Goal: Task Accomplishment & Management: Use online tool/utility

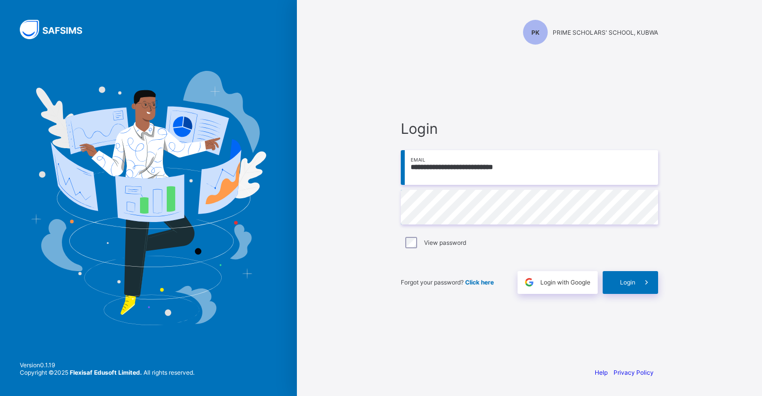
type input "**********"
click at [631, 289] on div "Login" at bounding box center [630, 282] width 55 height 23
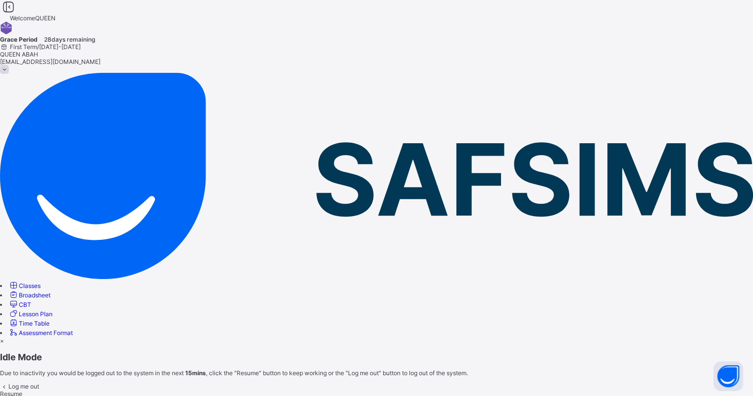
click at [22, 390] on span "Resume" at bounding box center [11, 393] width 22 height 7
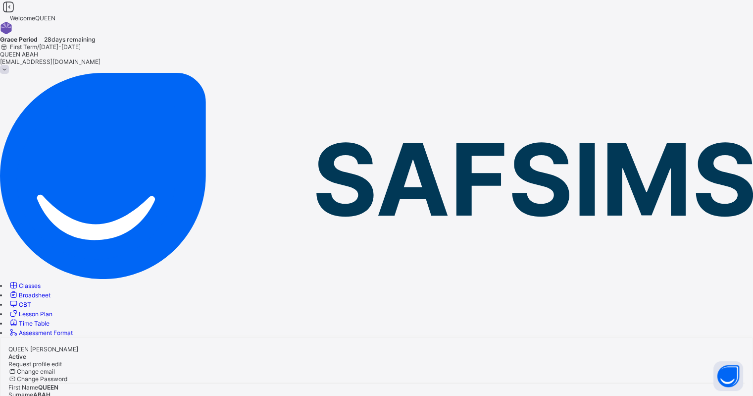
click at [41, 282] on span "Classes" at bounding box center [30, 285] width 22 height 7
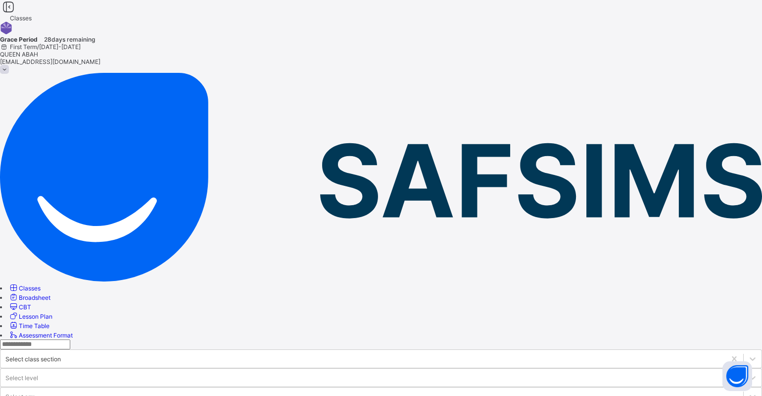
click at [59, 331] on span "Assessment Format" at bounding box center [46, 334] width 54 height 7
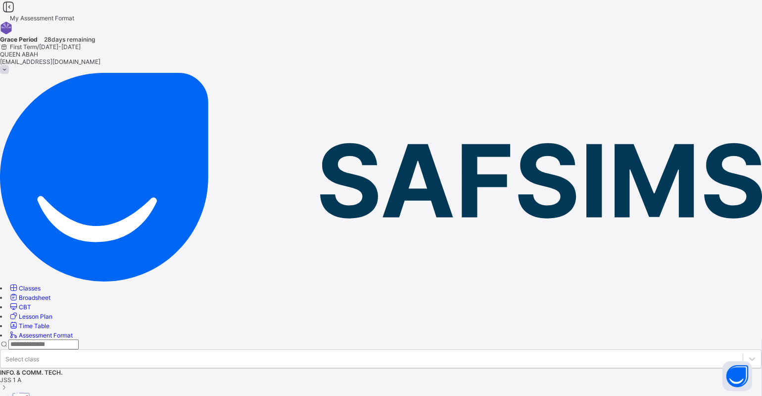
click at [62, 368] on span at bounding box center [62, 371] width 0 height 7
click at [258, 368] on div "INFO. & COMM. TECH. JSS 1 A" at bounding box center [381, 397] width 762 height 58
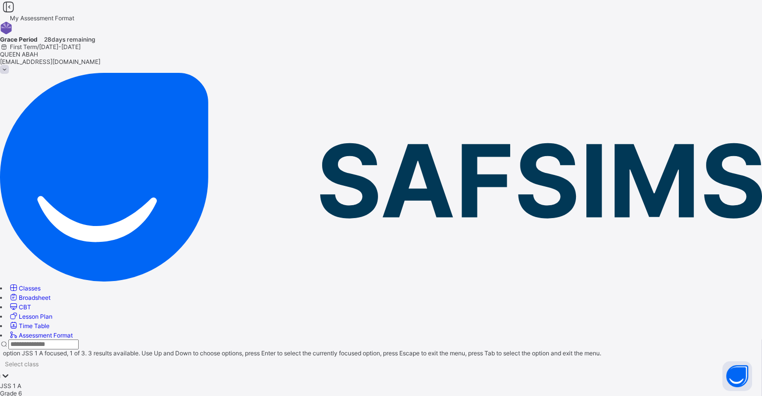
click at [10, 370] on div at bounding box center [5, 375] width 10 height 11
click at [269, 389] on div "Grade 6" at bounding box center [381, 392] width 762 height 7
click at [269, 382] on div "ENGLISH Grade 6" at bounding box center [381, 393] width 762 height 22
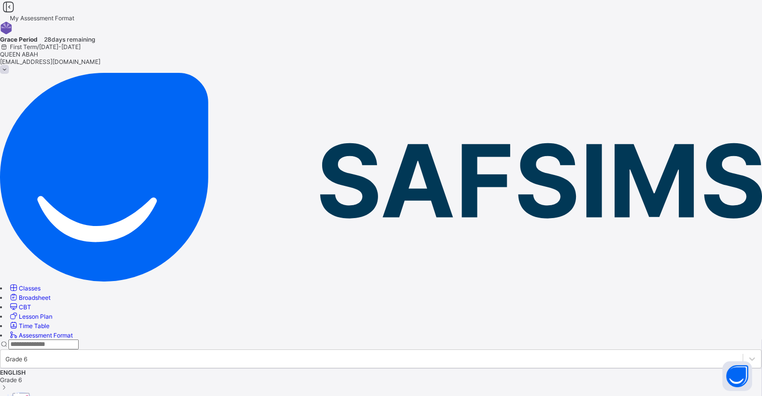
click at [269, 368] on div "ENGLISH Grade 6" at bounding box center [381, 379] width 762 height 22
click at [245, 376] on span "Grade 6" at bounding box center [381, 379] width 762 height 7
click at [31, 303] on span "CBT" at bounding box center [25, 306] width 12 height 7
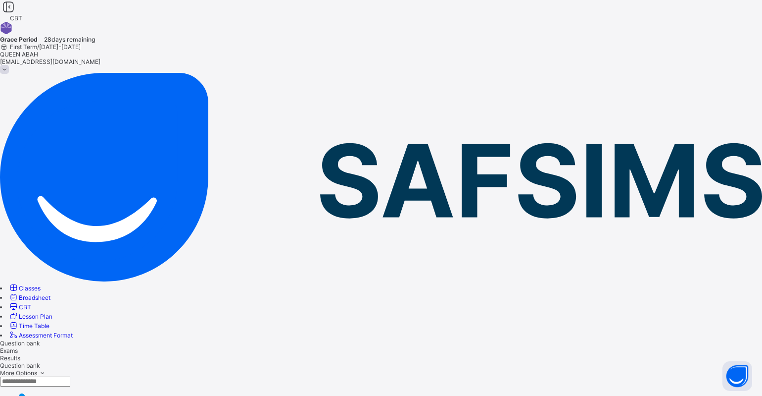
click at [52, 312] on span "Lesson Plan" at bounding box center [36, 315] width 34 height 7
click at [50, 294] on span "Broadsheet" at bounding box center [35, 297] width 32 height 7
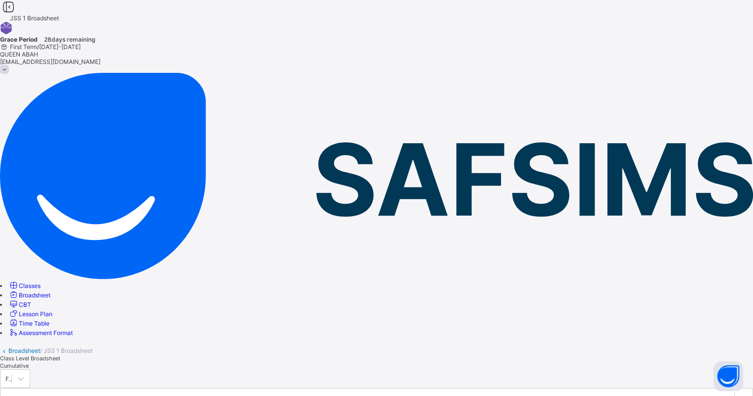
click at [29, 362] on span "Cumulative" at bounding box center [14, 365] width 29 height 7
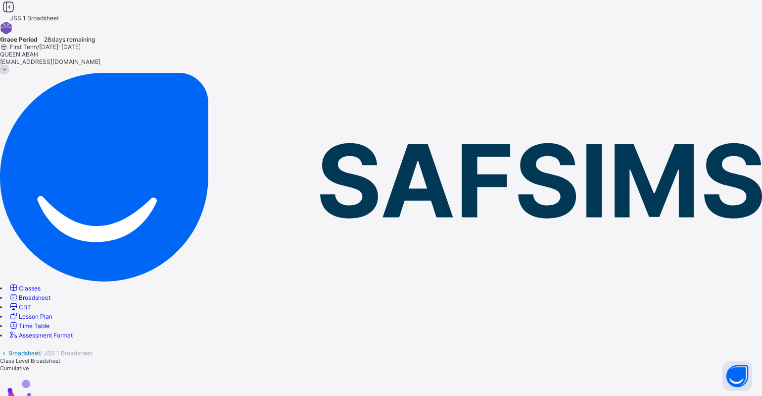
click at [165, 371] on div at bounding box center [381, 391] width 762 height 41
click at [41, 284] on span "Classes" at bounding box center [30, 287] width 22 height 7
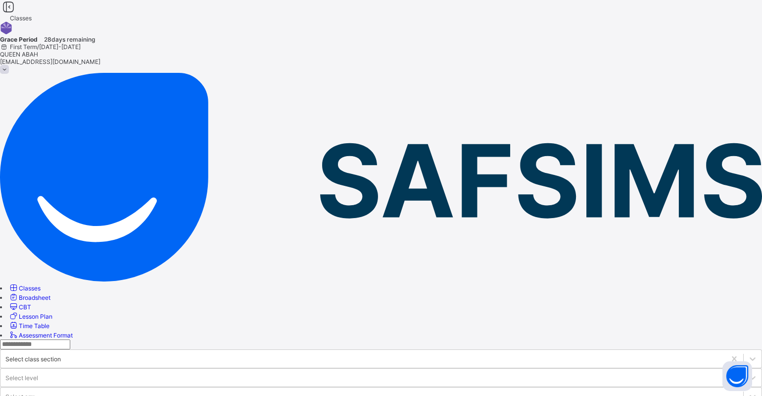
click at [41, 284] on span "Classes" at bounding box center [30, 287] width 22 height 7
click at [41, 284] on link "Classes" at bounding box center [24, 287] width 32 height 7
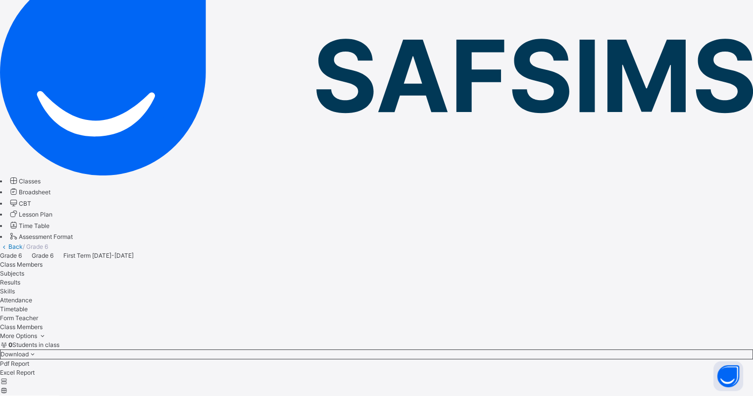
scroll to position [99, 0]
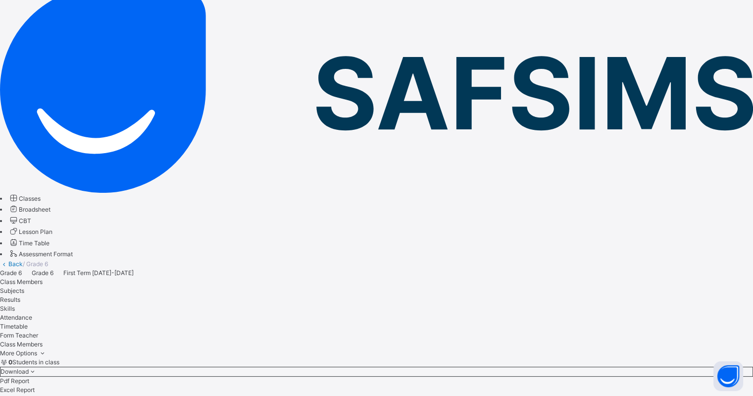
click at [24, 287] on span "Subjects" at bounding box center [12, 290] width 24 height 7
click at [43, 278] on span "Class Members" at bounding box center [21, 281] width 43 height 7
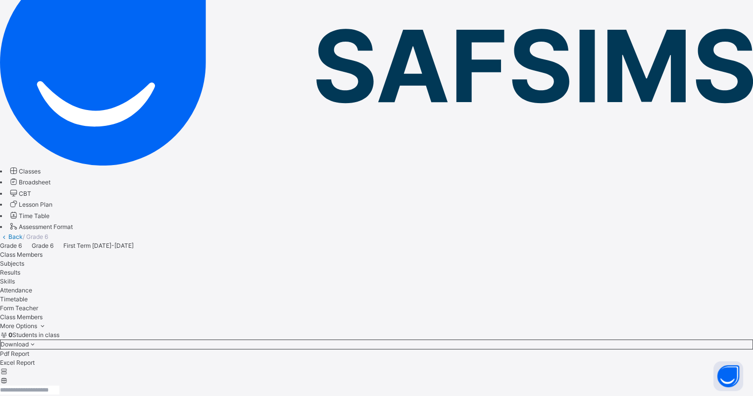
scroll to position [161, 0]
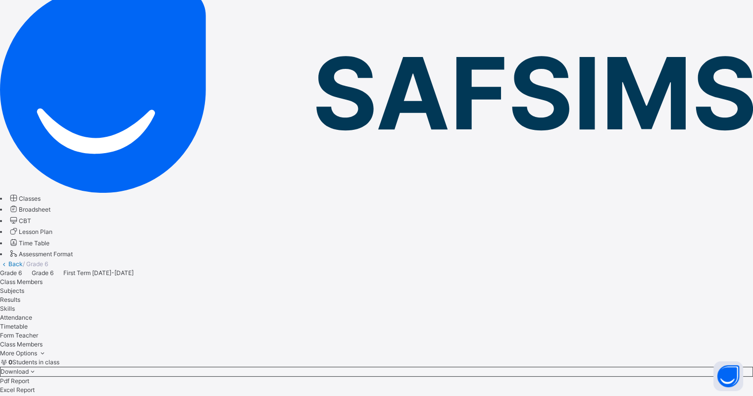
click at [24, 287] on span "Subjects" at bounding box center [12, 290] width 24 height 7
click at [43, 278] on span "Class Members" at bounding box center [21, 281] width 43 height 7
click at [24, 287] on span "Subjects" at bounding box center [12, 290] width 24 height 7
click at [43, 278] on span "Class Members" at bounding box center [21, 281] width 43 height 7
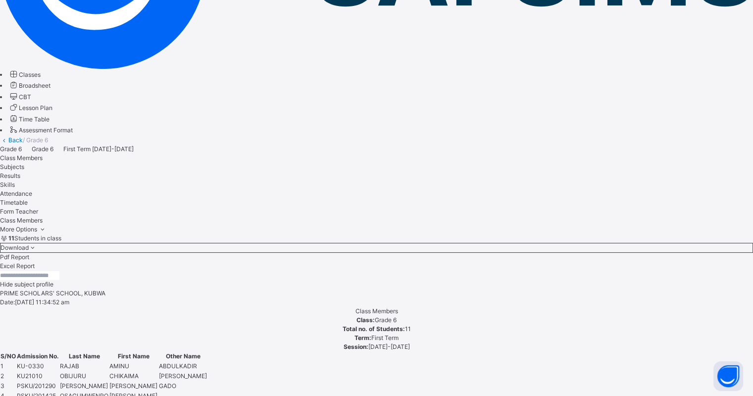
scroll to position [0, 0]
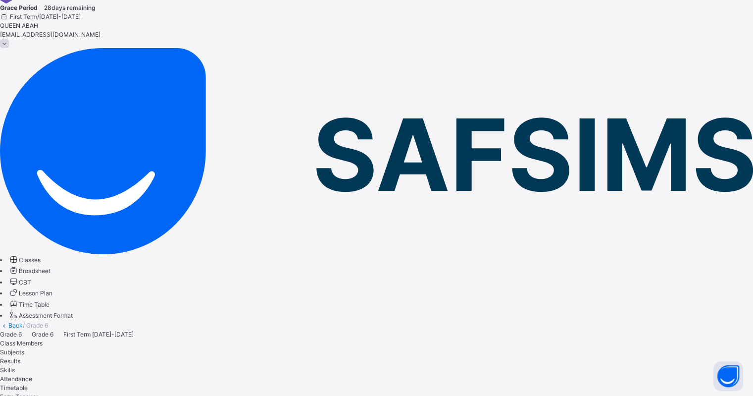
scroll to position [37, 0]
click at [24, 348] on span "Subjects" at bounding box center [12, 351] width 24 height 7
click at [43, 339] on span "Class Members" at bounding box center [21, 342] width 43 height 7
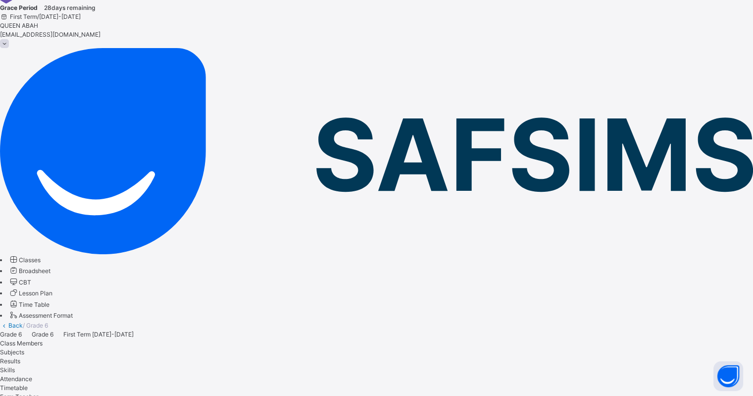
click at [24, 348] on span "Subjects" at bounding box center [12, 351] width 24 height 7
click at [20, 357] on span "Results" at bounding box center [10, 360] width 20 height 7
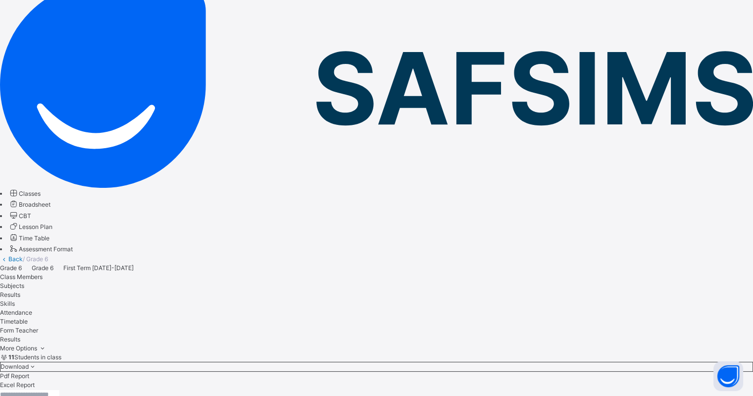
scroll to position [161, 0]
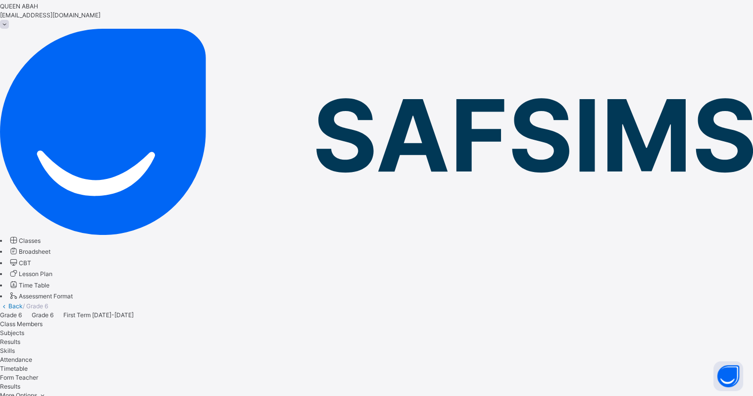
scroll to position [37, 0]
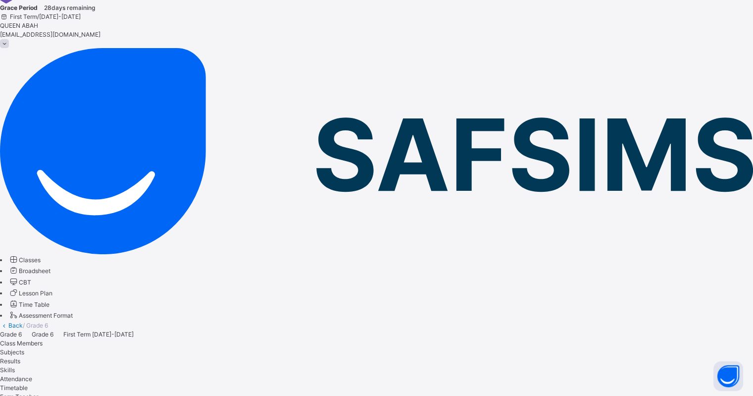
click at [279, 374] on div "Attendance" at bounding box center [376, 378] width 753 height 9
click at [15, 366] on span "Skills" at bounding box center [7, 369] width 15 height 7
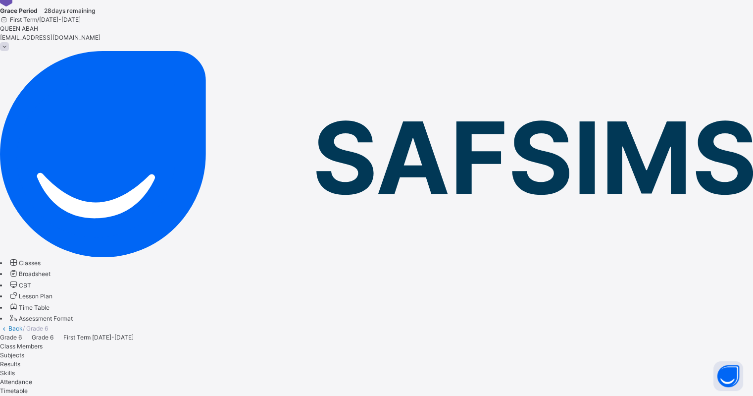
click at [32, 378] on span "Attendance" at bounding box center [16, 381] width 32 height 7
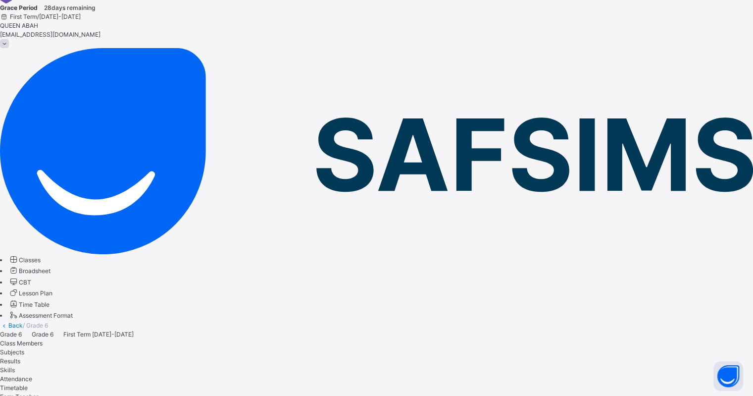
click at [28, 384] on span "Timetable" at bounding box center [14, 387] width 28 height 7
click at [38, 393] on span "Form Teacher" at bounding box center [19, 396] width 38 height 7
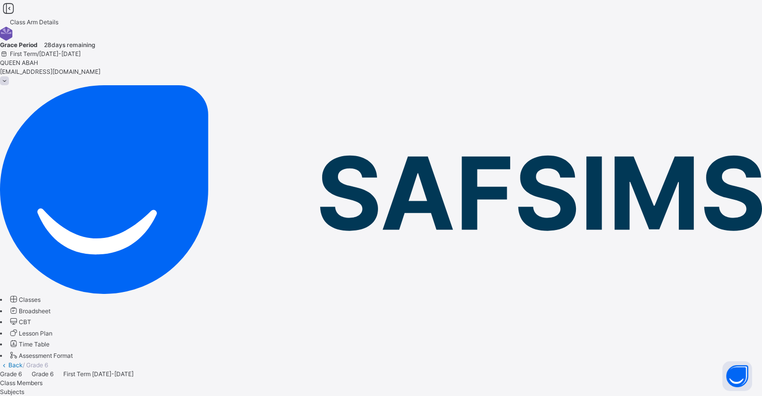
click at [24, 388] on span "Subjects" at bounding box center [12, 391] width 24 height 7
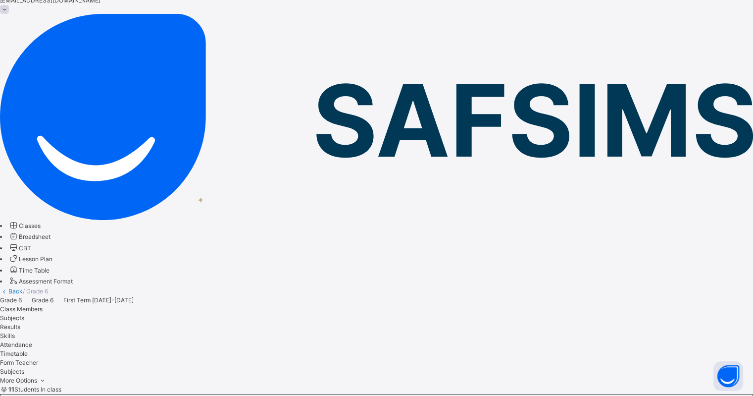
scroll to position [186, 0]
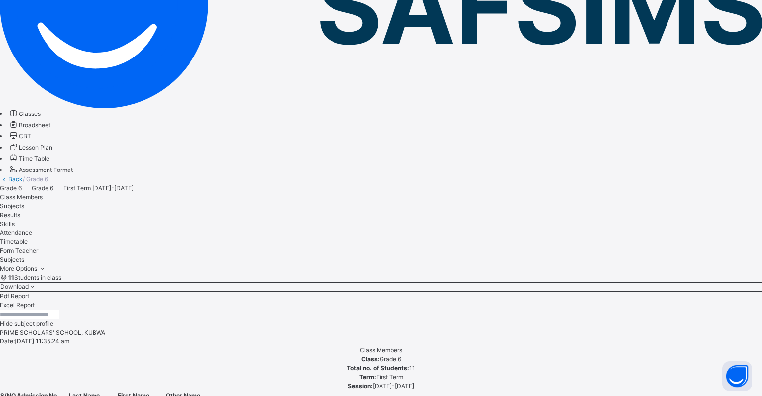
type input "**********"
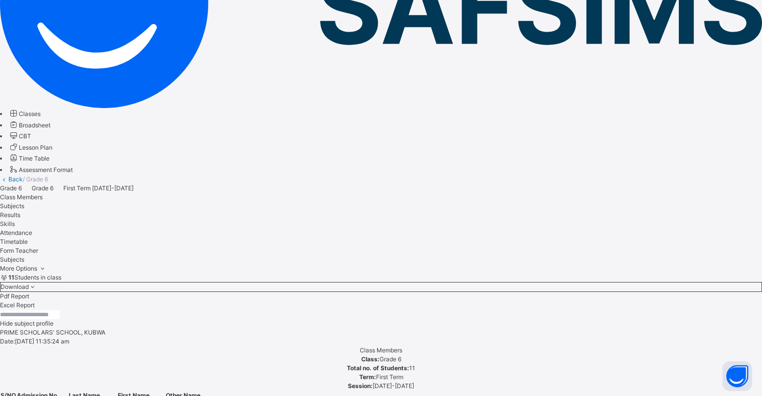
type input "**********"
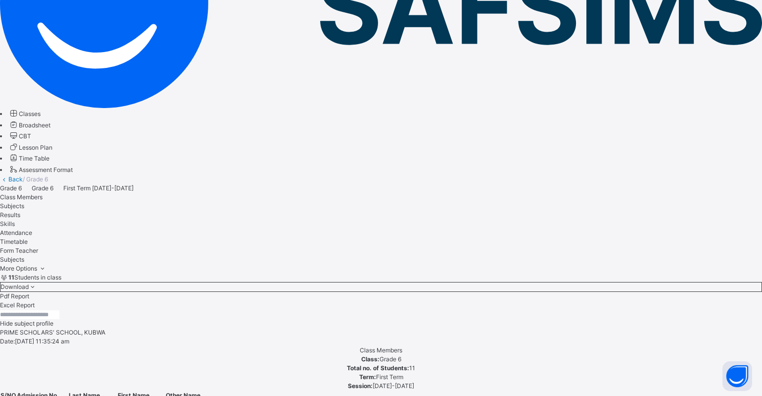
type input "**********"
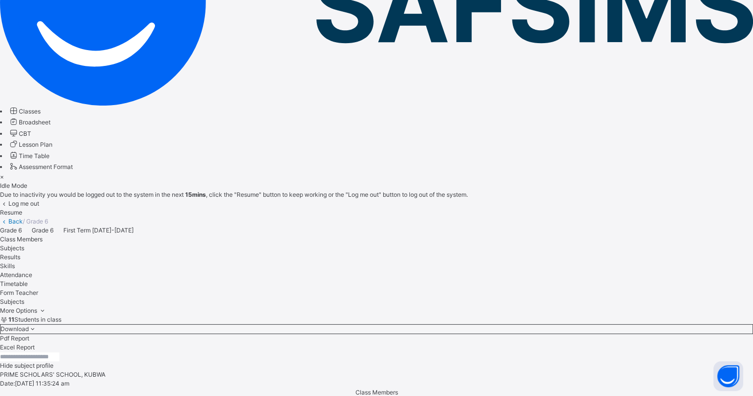
scroll to position [139, 0]
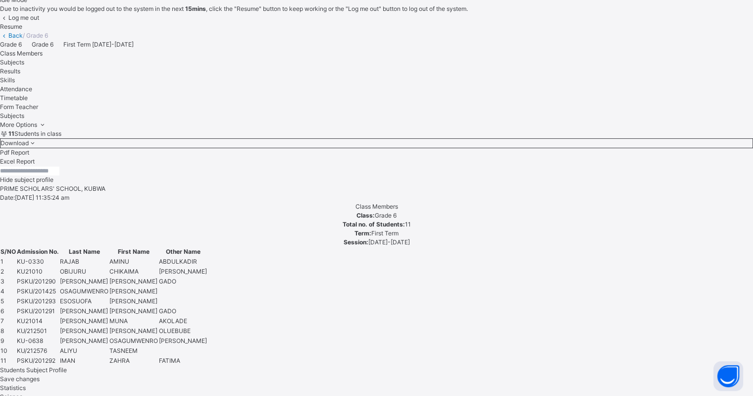
scroll to position [0, 0]
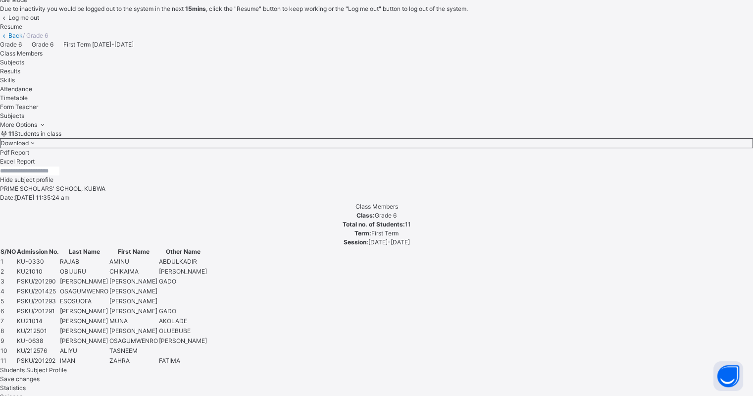
drag, startPoint x: 485, startPoint y: 235, endPoint x: 478, endPoint y: 230, distance: 8.5
click at [484, 31] on div "Resume" at bounding box center [376, 26] width 753 height 9
